Goal: Transaction & Acquisition: Purchase product/service

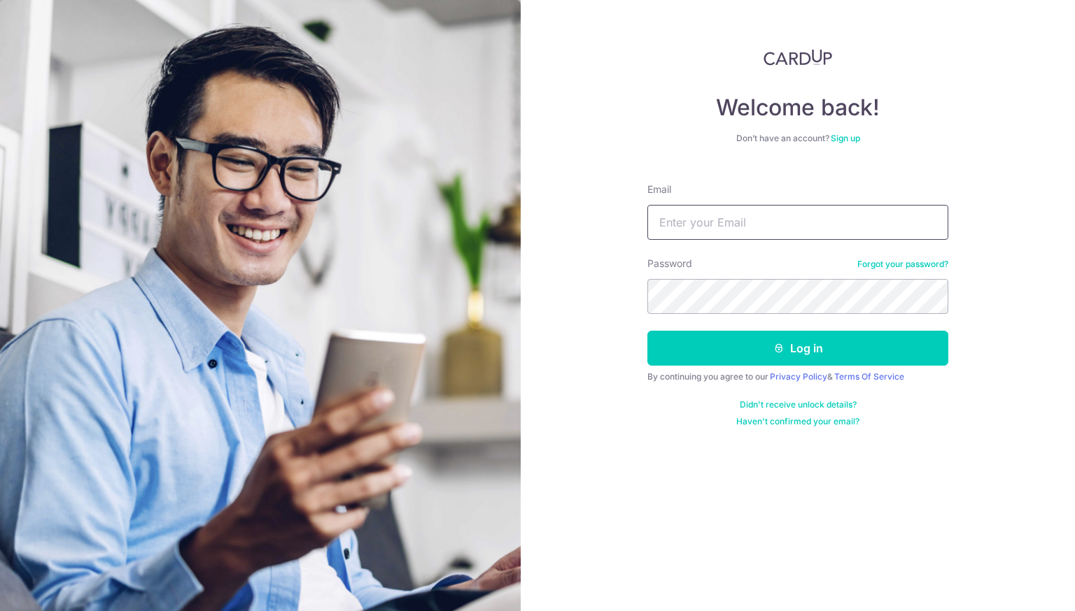
click at [713, 206] on input "Email" at bounding box center [797, 222] width 301 height 35
click at [697, 230] on input "Email" at bounding box center [797, 222] width 301 height 35
type input "[EMAIL_ADDRESS][DOMAIN_NAME]"
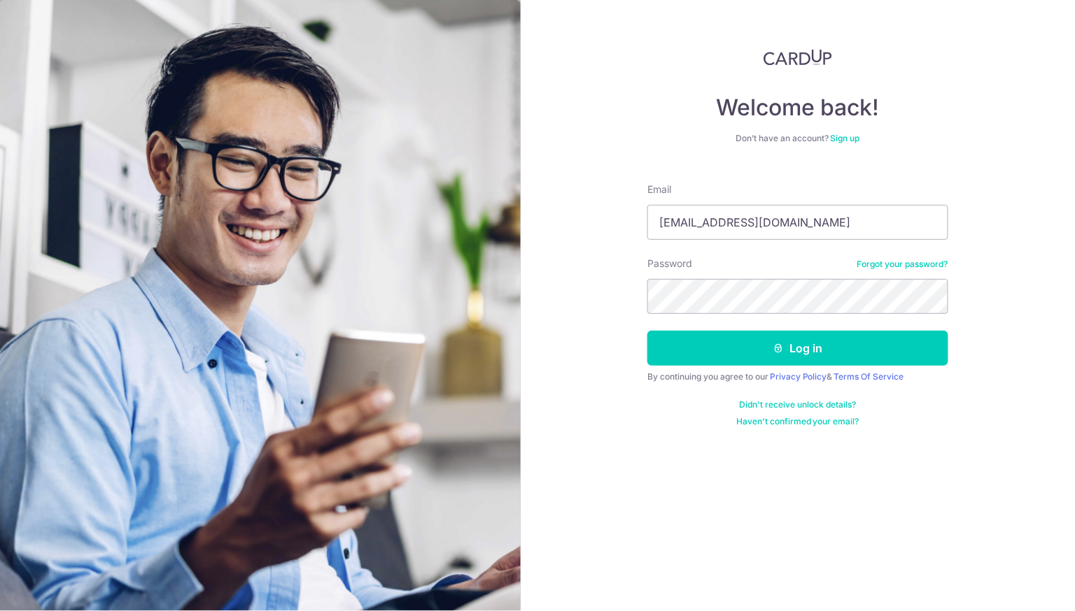
click at [770, 269] on div "Password Forgot your password?" at bounding box center [797, 285] width 301 height 57
click at [647, 331] on button "Log in" at bounding box center [797, 348] width 301 height 35
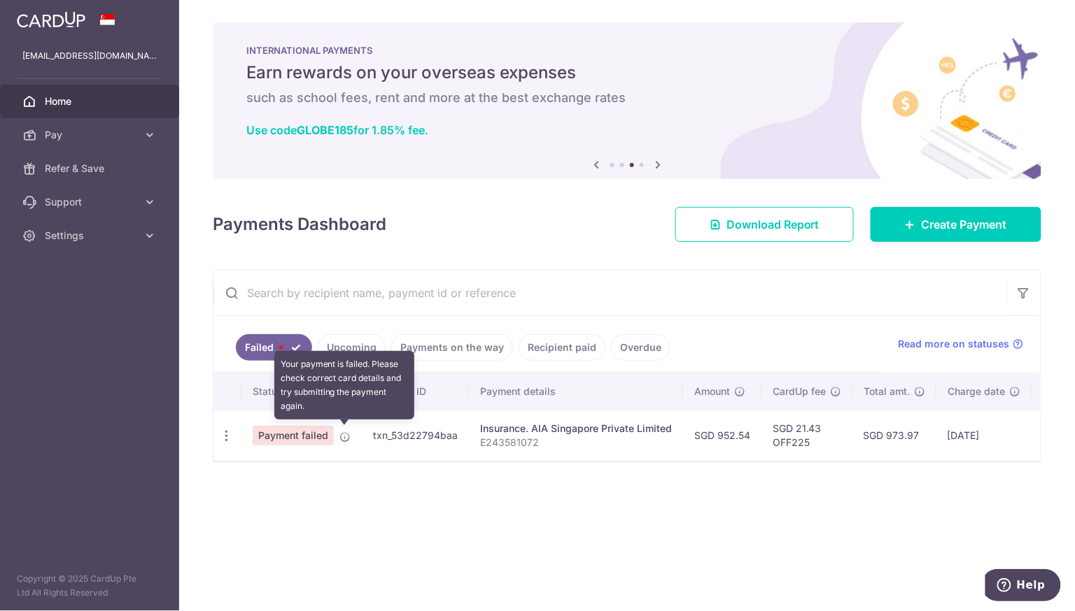
click at [341, 432] on icon at bounding box center [344, 437] width 11 height 11
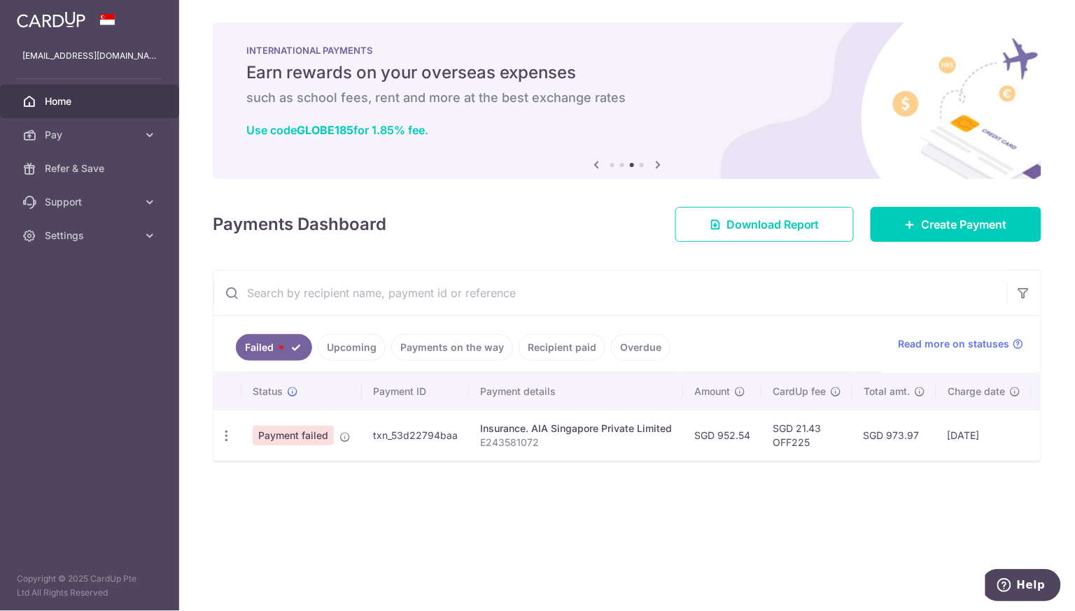
click at [475, 485] on div "× Pause Schedule Pause all future payments in this series Pause just this one p…" at bounding box center [626, 305] width 895 height 611
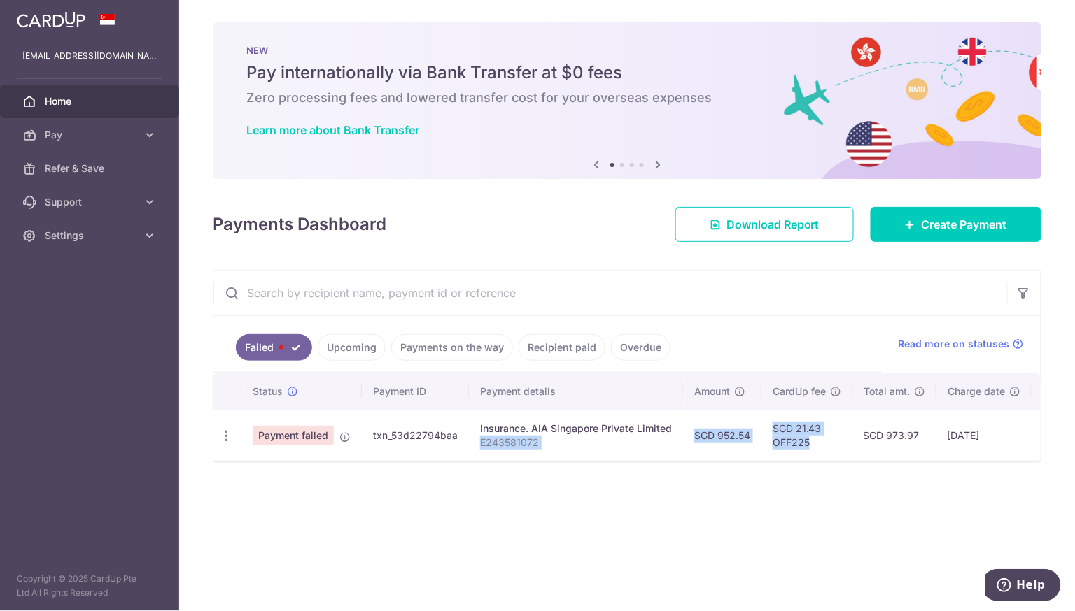
drag, startPoint x: 664, startPoint y: 456, endPoint x: 827, endPoint y: 452, distance: 163.0
click at [827, 452] on tr "Update payment Payment failed txn_53d22794baa Insurance. AIA Singapore Private …" at bounding box center [715, 435] width 1004 height 51
click at [827, 452] on td "SGD 21.43 OFF225" at bounding box center [806, 435] width 91 height 51
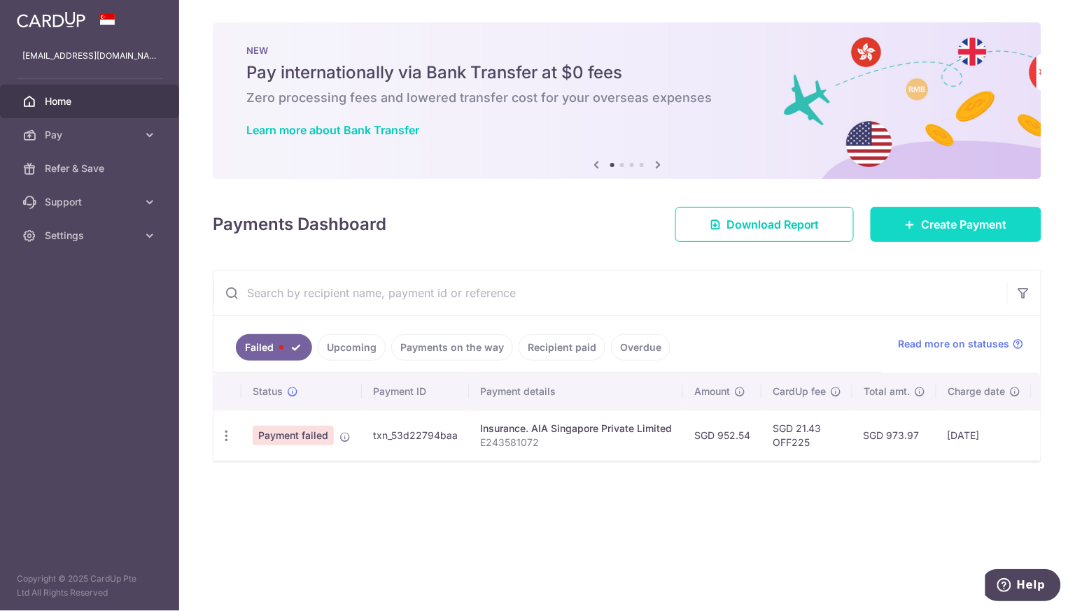
click at [925, 224] on span "Create Payment" at bounding box center [963, 224] width 85 height 17
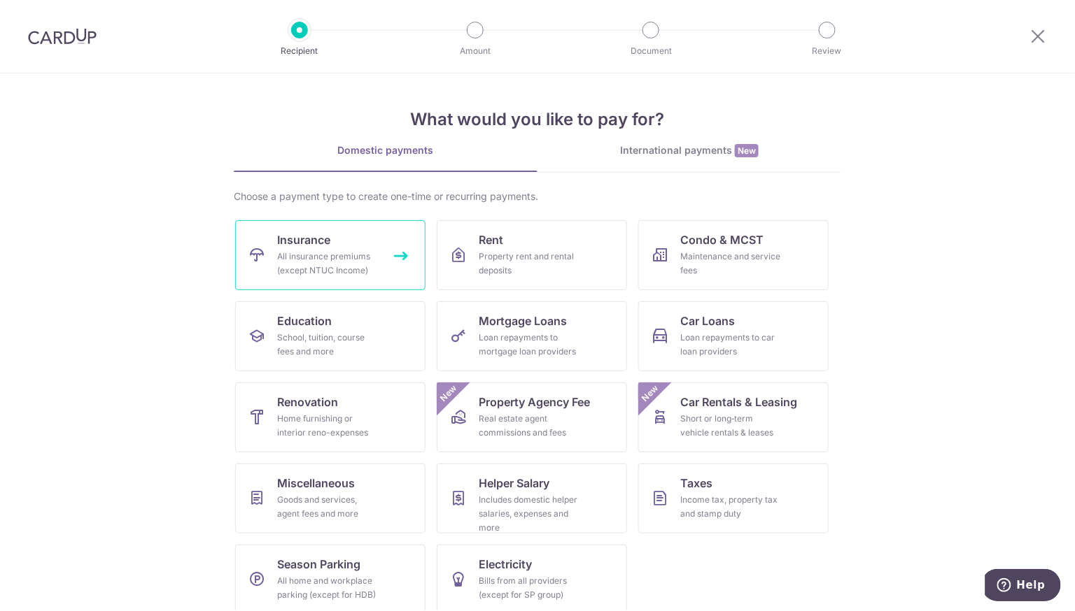
click at [365, 252] on div "All insurance premiums (except NTUC Income)" at bounding box center [327, 264] width 101 height 28
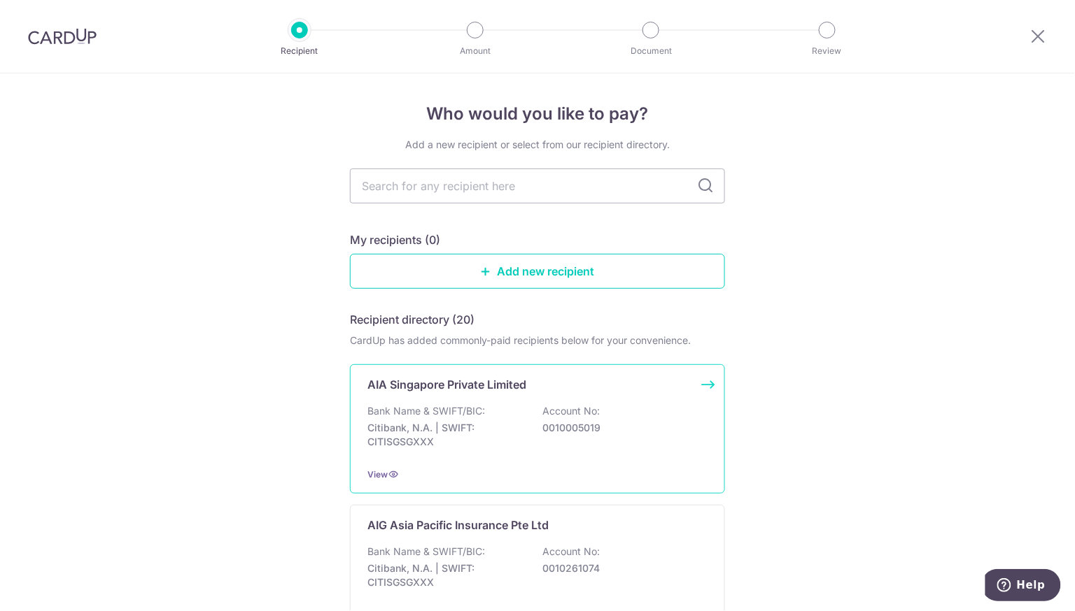
click at [454, 405] on p "Bank Name & SWIFT/BIC:" at bounding box center [426, 411] width 118 height 14
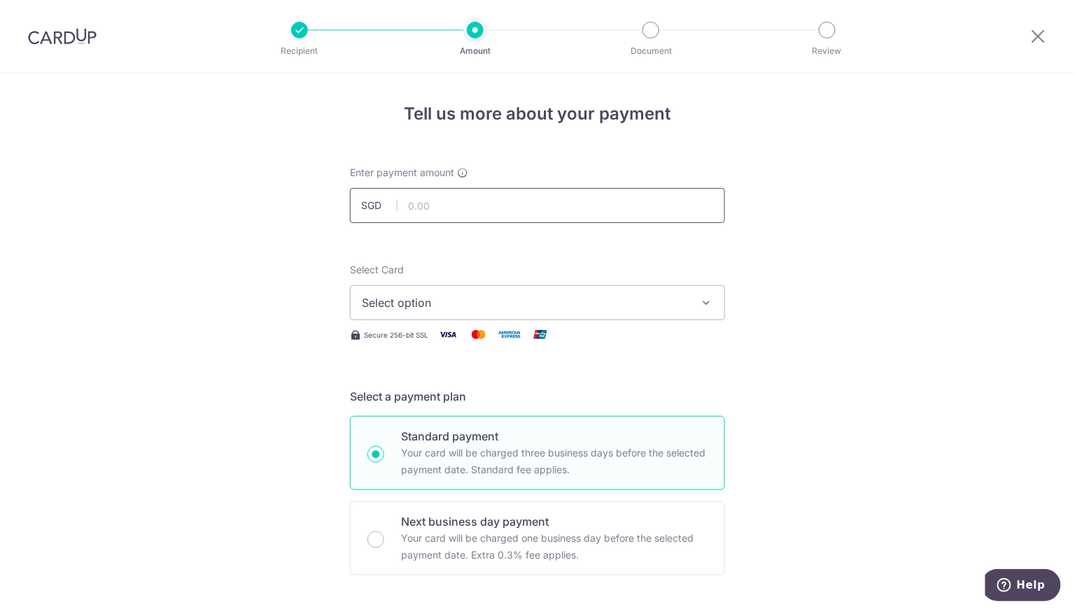
click at [448, 201] on input "text" at bounding box center [537, 205] width 375 height 35
type input "952.54"
click at [513, 296] on span "Select option" at bounding box center [525, 303] width 326 height 17
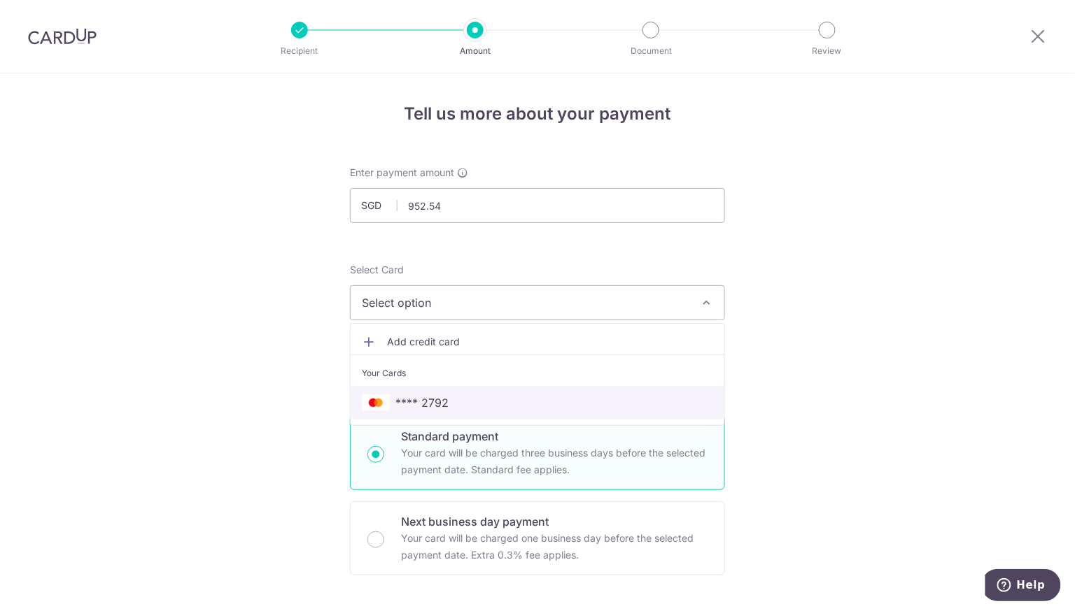
click at [475, 390] on link "**** 2792" at bounding box center [537, 403] width 374 height 34
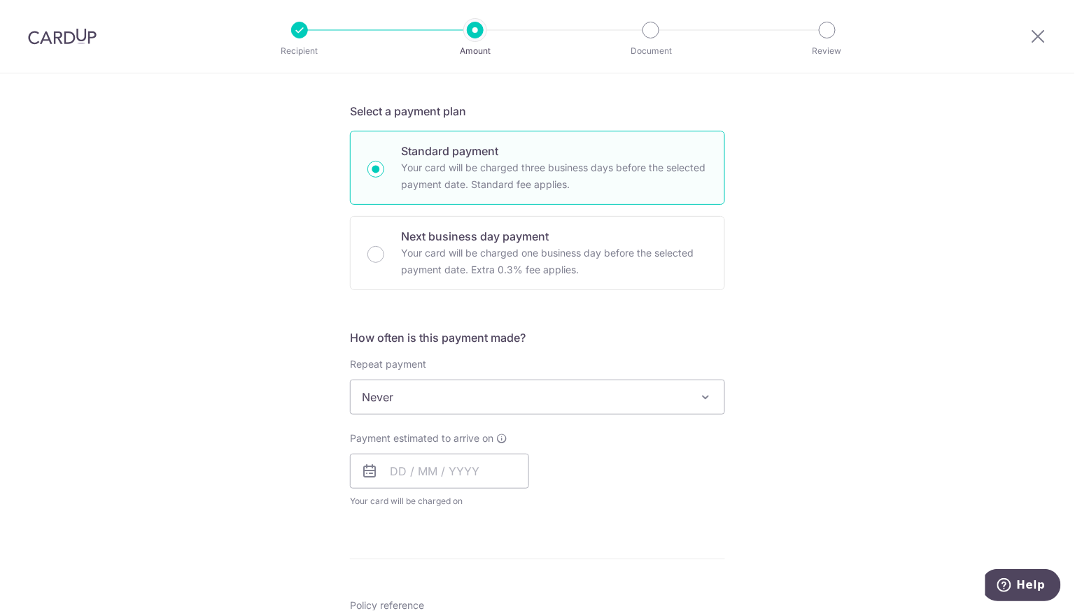
scroll to position [285, 0]
click at [440, 479] on input "text" at bounding box center [439, 472] width 179 height 35
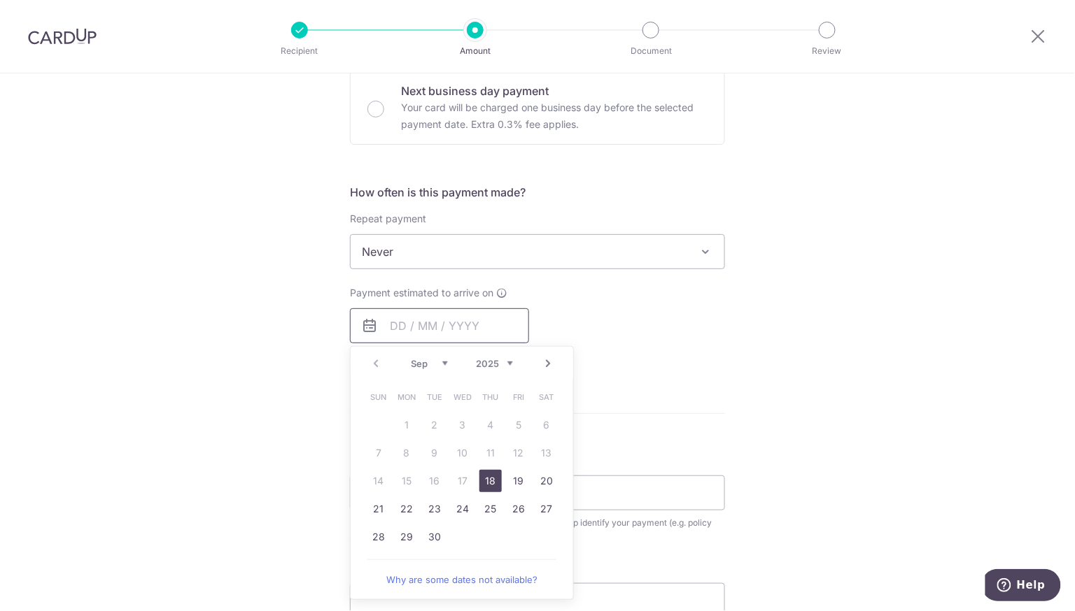
scroll to position [437, 0]
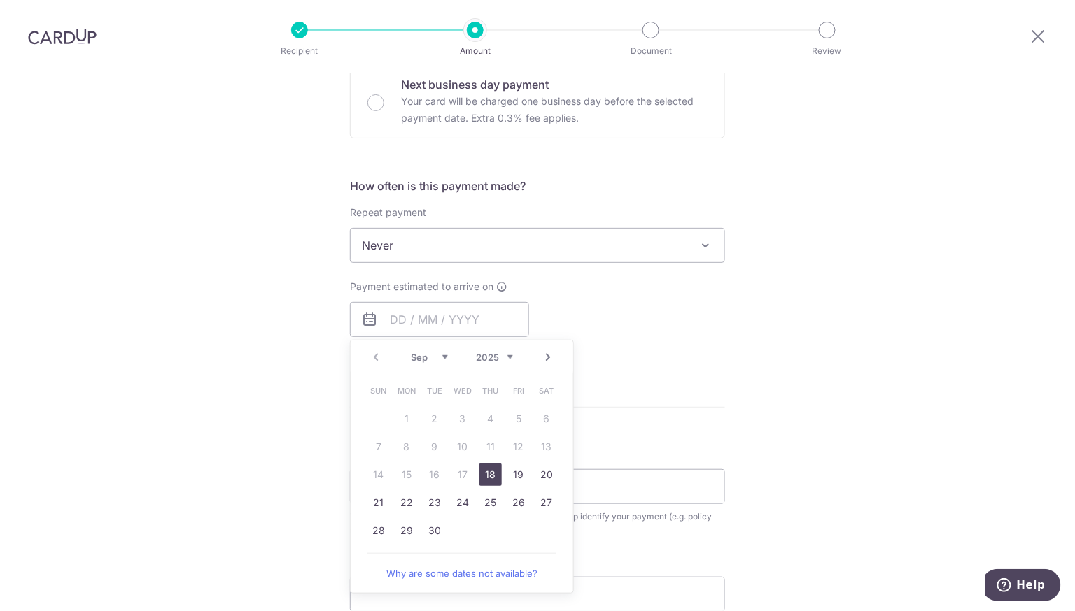
click at [493, 469] on link "18" at bounding box center [490, 475] width 22 height 22
type input "[DATE]"
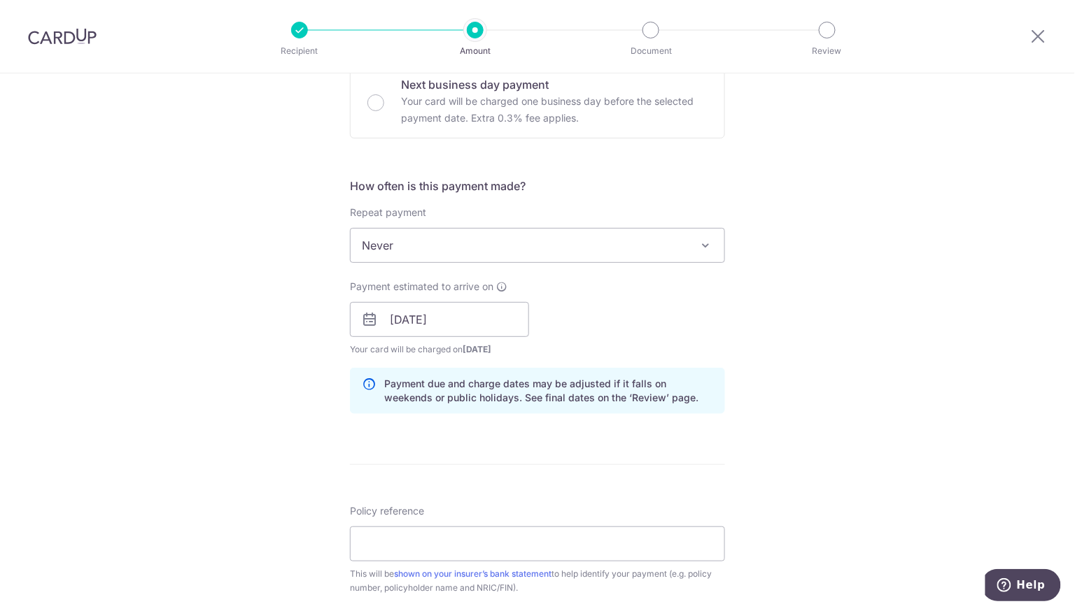
click at [276, 341] on div "Tell us more about your payment Enter payment amount SGD 952.54 952.54 Select C…" at bounding box center [537, 297] width 1075 height 1323
click at [890, 380] on div "Tell us more about your payment Enter payment amount SGD 952.54 952.54 Select C…" at bounding box center [537, 297] width 1075 height 1323
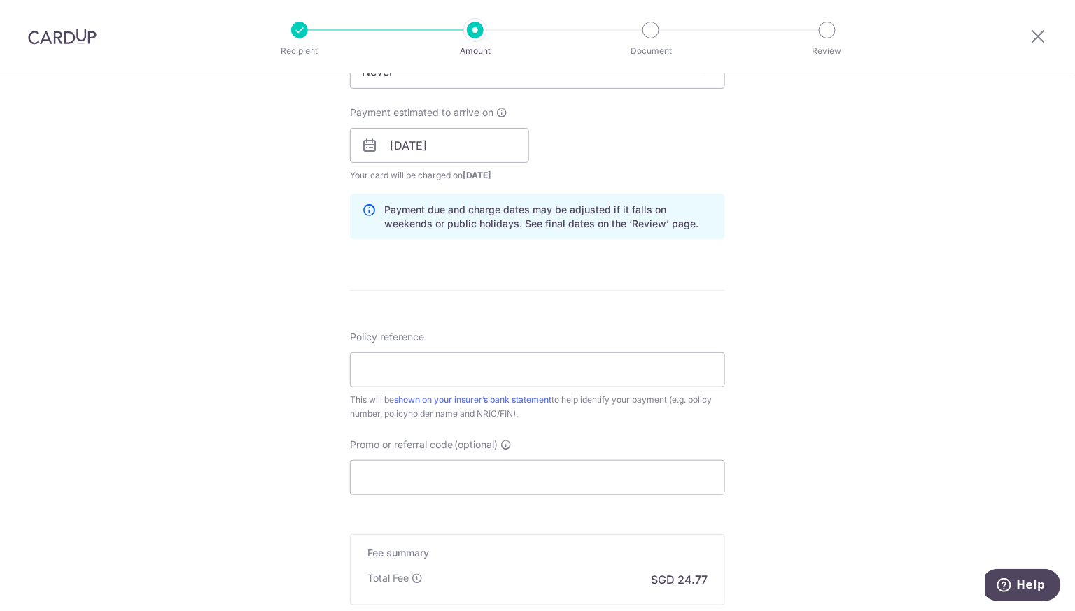
scroll to position [698, 0]
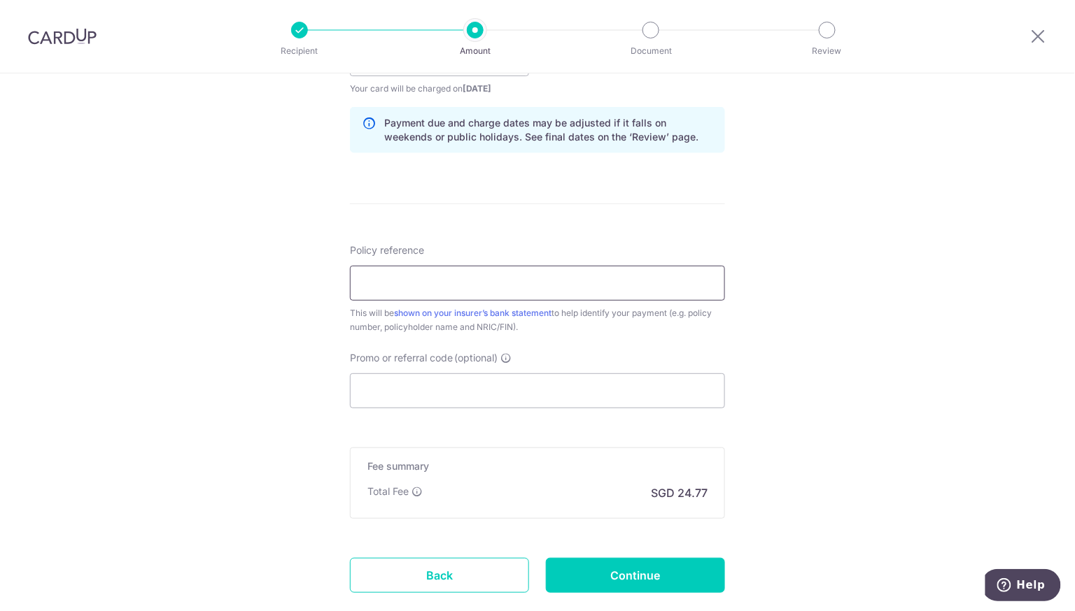
click at [679, 297] on input "Policy reference" at bounding box center [537, 283] width 375 height 35
type input "E243581072"
click at [487, 391] on input "Promo or referral code (optional)" at bounding box center [537, 391] width 375 height 35
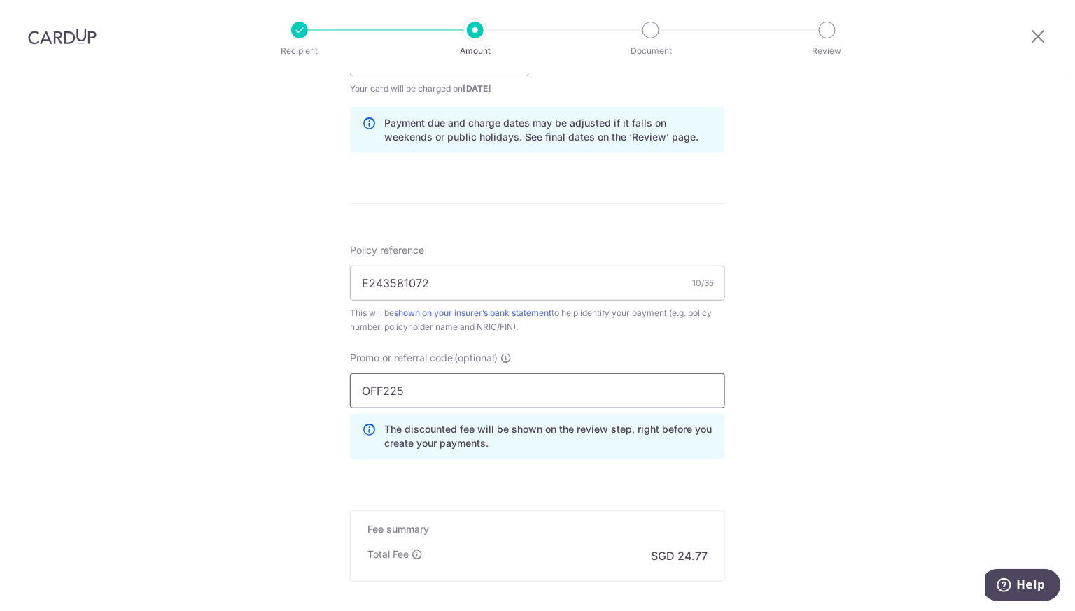
type input "OFF225"
click at [195, 423] on div "Tell us more about your payment Enter payment amount SGD 952.54 952.54 Select C…" at bounding box center [537, 68] width 1075 height 1386
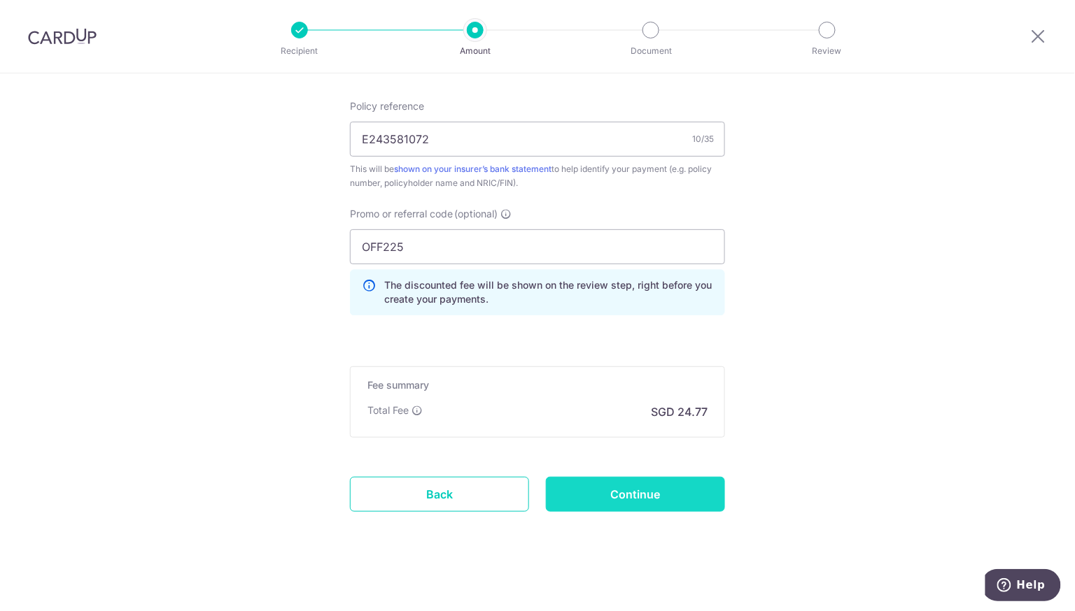
click at [649, 495] on input "Continue" at bounding box center [635, 494] width 179 height 35
type input "Create Schedule"
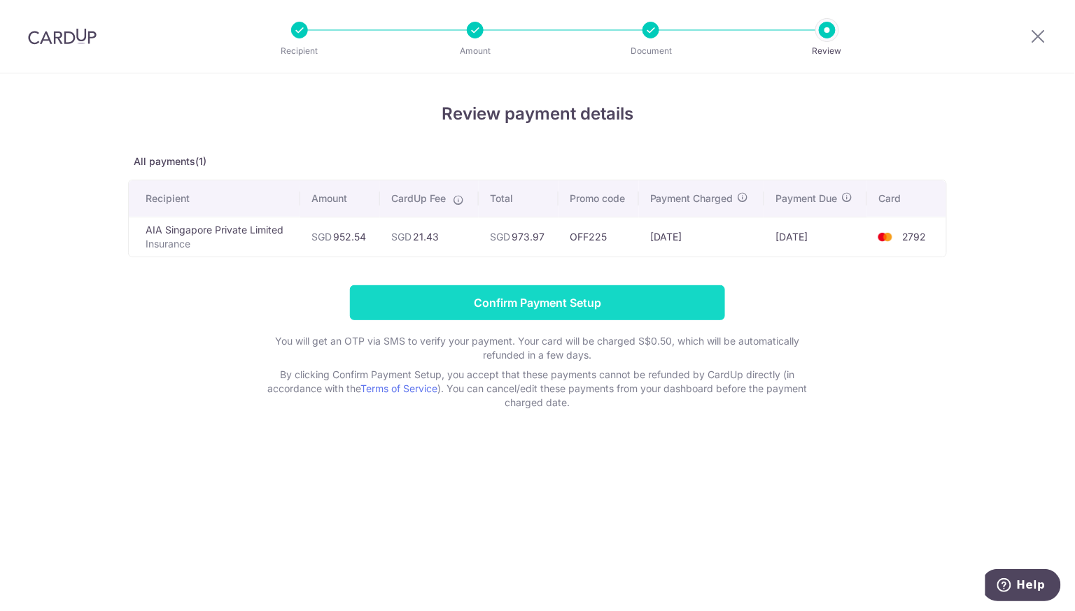
click at [564, 304] on input "Confirm Payment Setup" at bounding box center [537, 302] width 375 height 35
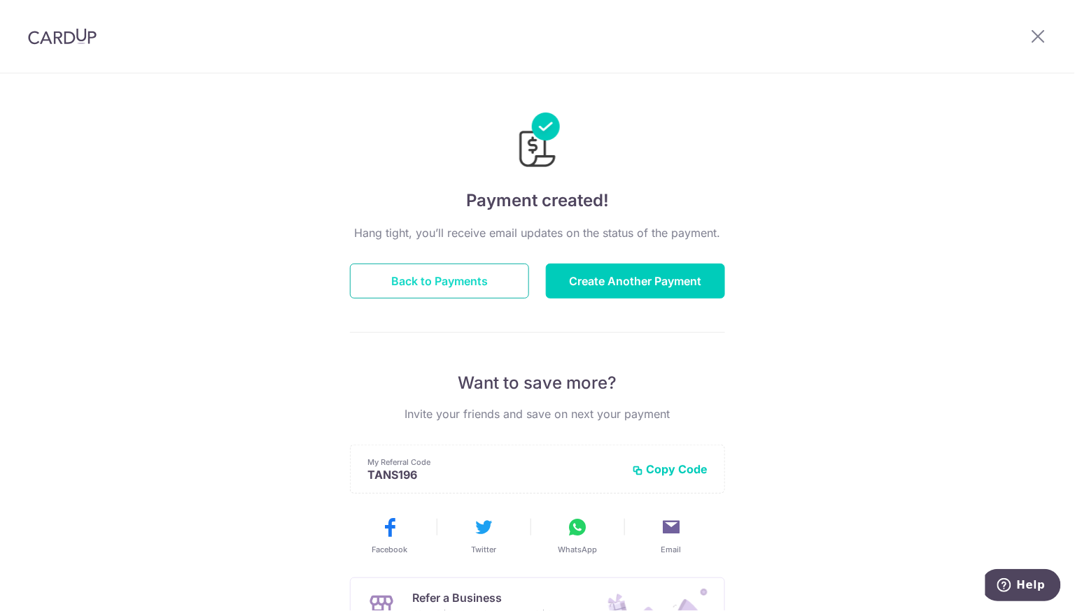
click at [482, 285] on button "Back to Payments" at bounding box center [439, 281] width 179 height 35
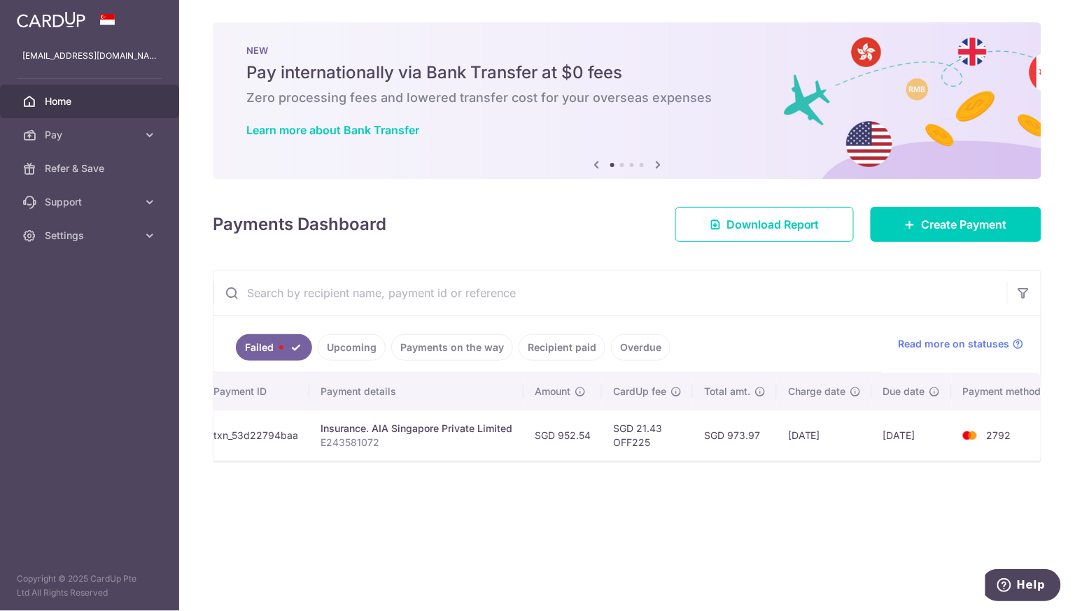
scroll to position [0, 168]
click at [341, 350] on link "Upcoming" at bounding box center [352, 347] width 68 height 27
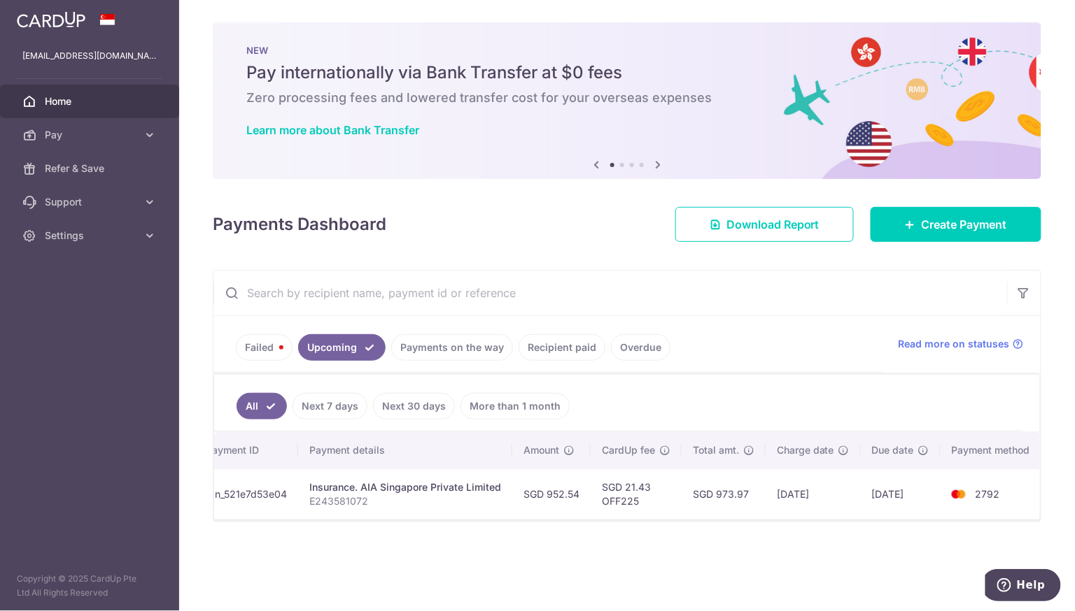
scroll to position [0, 0]
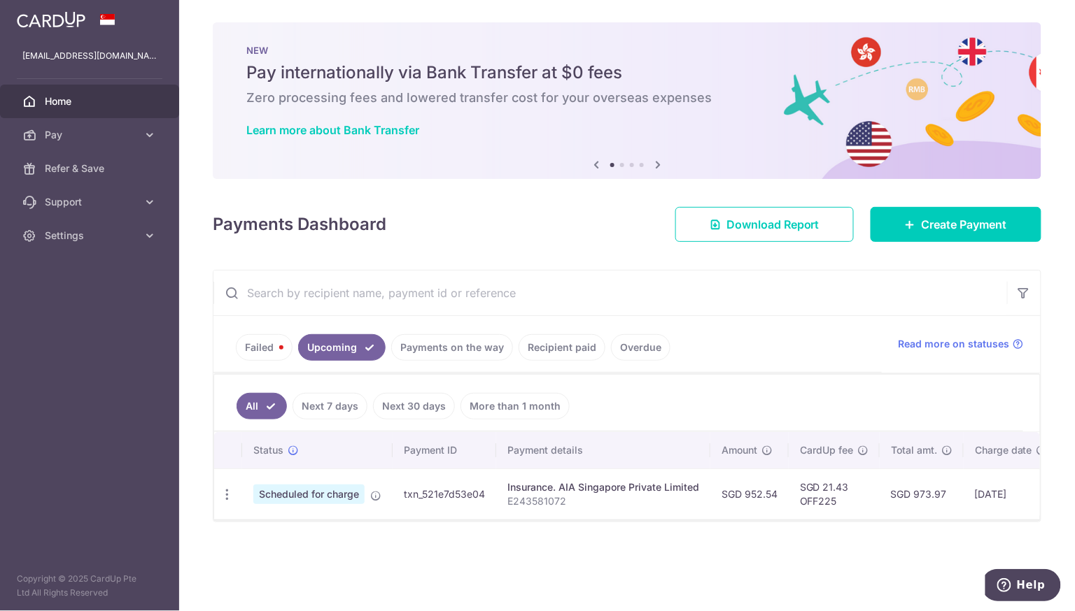
click at [259, 327] on ul "Failed Upcoming Payments on the way Recipient paid Overdue" at bounding box center [547, 344] width 668 height 57
click at [256, 345] on link "Failed" at bounding box center [264, 347] width 57 height 27
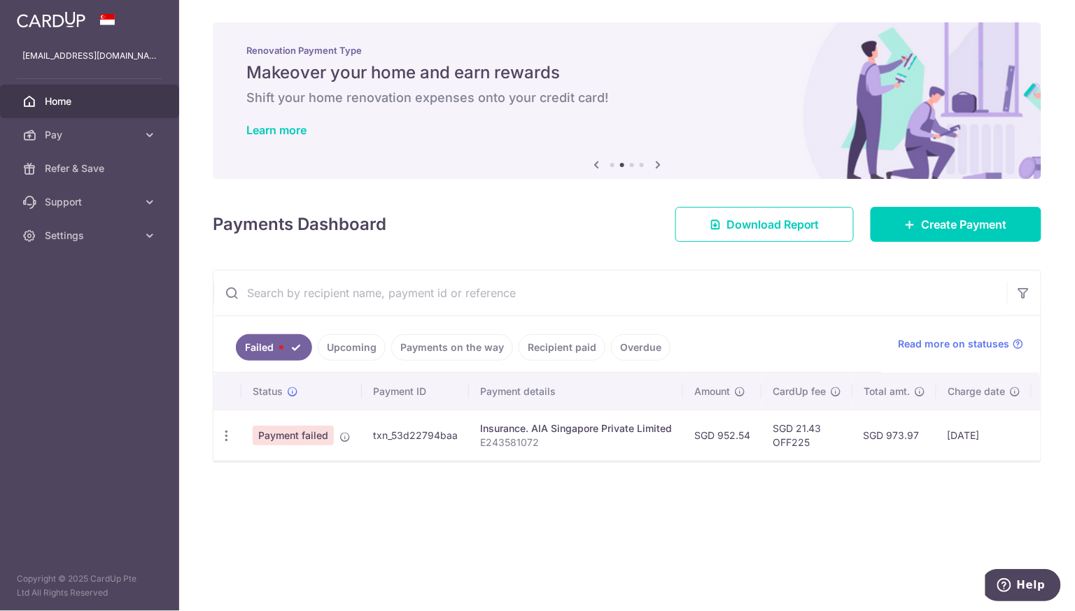
click at [334, 350] on link "Upcoming" at bounding box center [352, 347] width 68 height 27
